Goal: Transaction & Acquisition: Purchase product/service

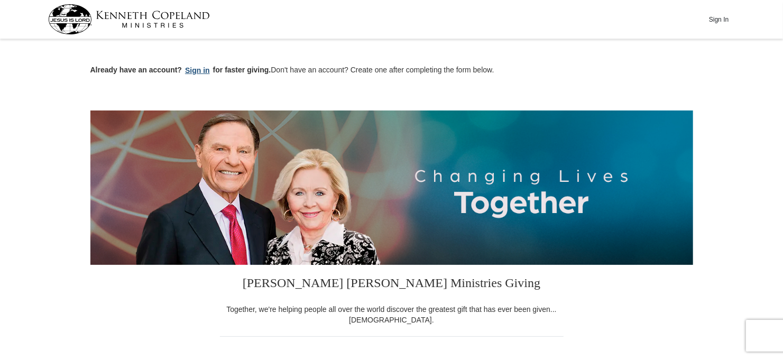
click at [204, 72] on button "Sign in" at bounding box center [197, 71] width 31 height 12
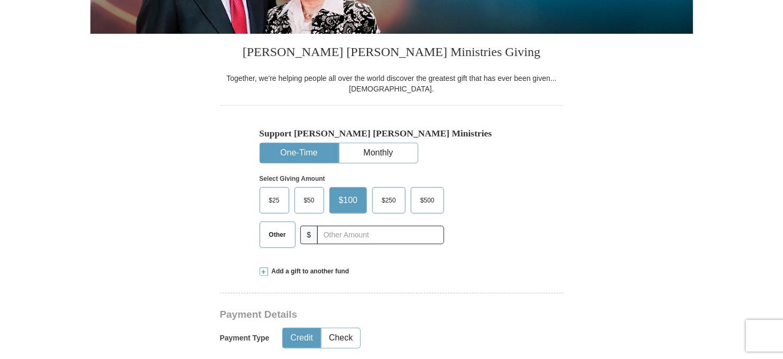
scroll to position [212, 0]
select select "VA"
click at [305, 198] on span "$50" at bounding box center [309, 201] width 21 height 16
click at [0, 0] on input "$50" at bounding box center [0, 0] width 0 height 0
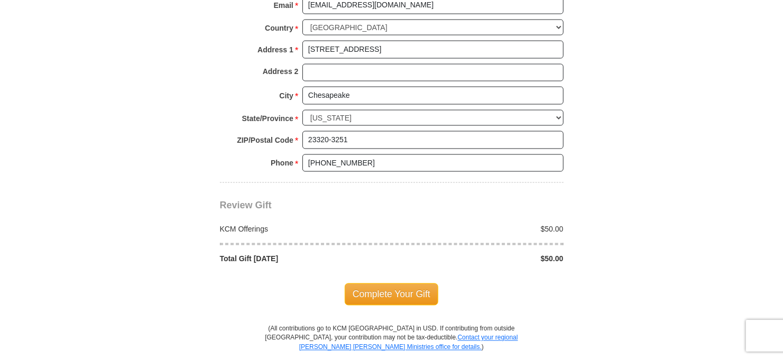
scroll to position [846, 0]
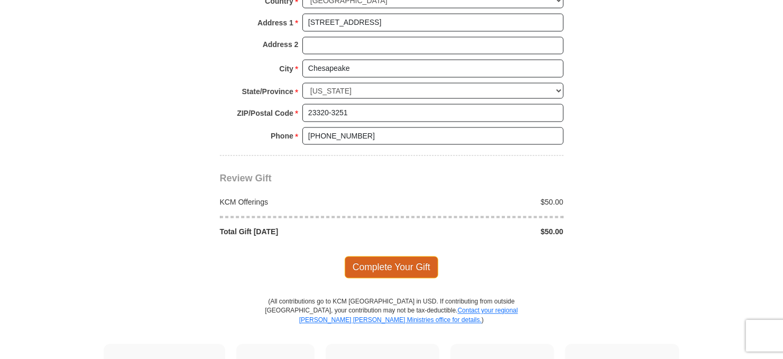
click at [399, 267] on span "Complete Your Gift" at bounding box center [392, 268] width 94 height 22
